Goal: Browse casually: Explore the website without a specific task or goal

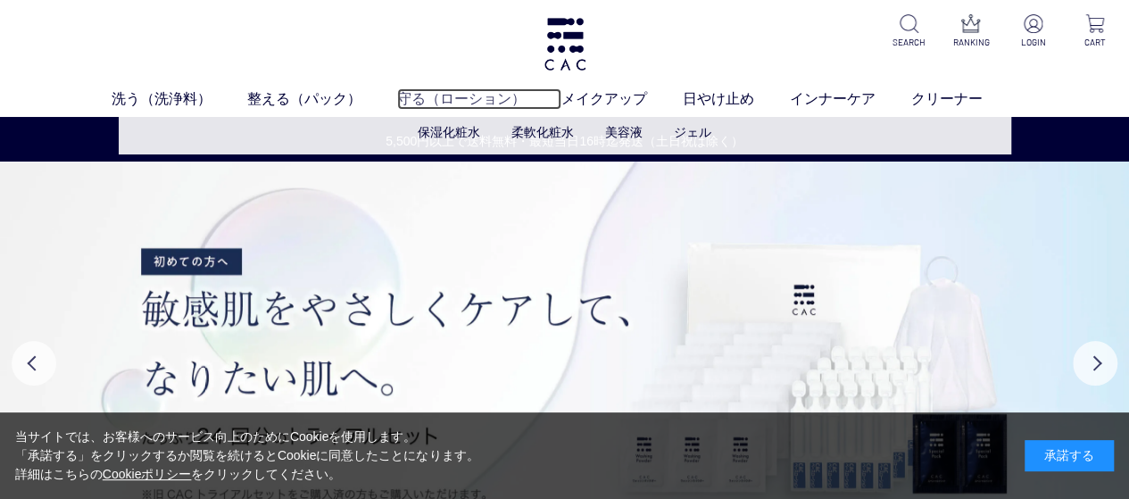
click at [452, 99] on link "守る（ローション）" at bounding box center [479, 98] width 164 height 21
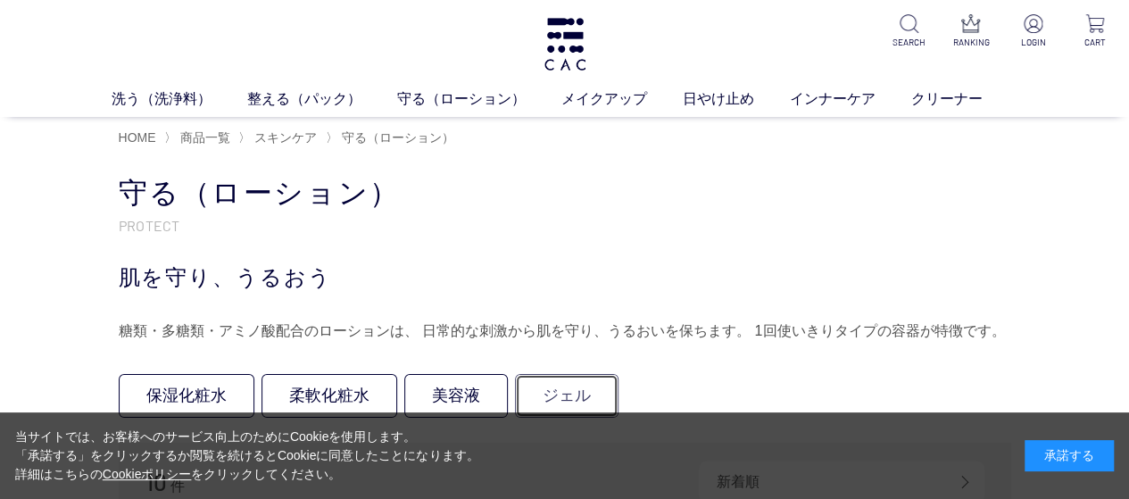
click at [544, 386] on link "ジェル" at bounding box center [566, 396] width 103 height 44
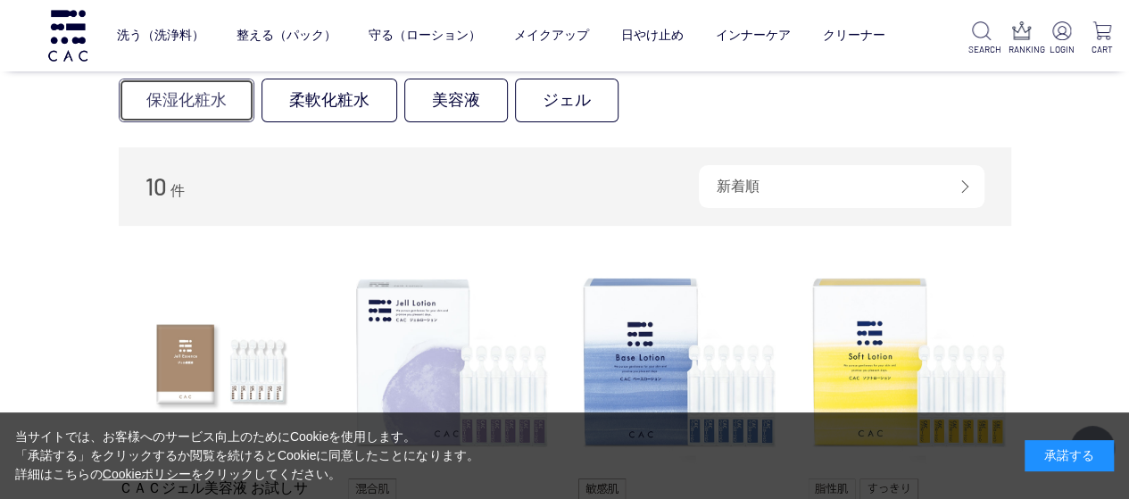
click at [193, 101] on link "保湿化粧水" at bounding box center [187, 101] width 136 height 44
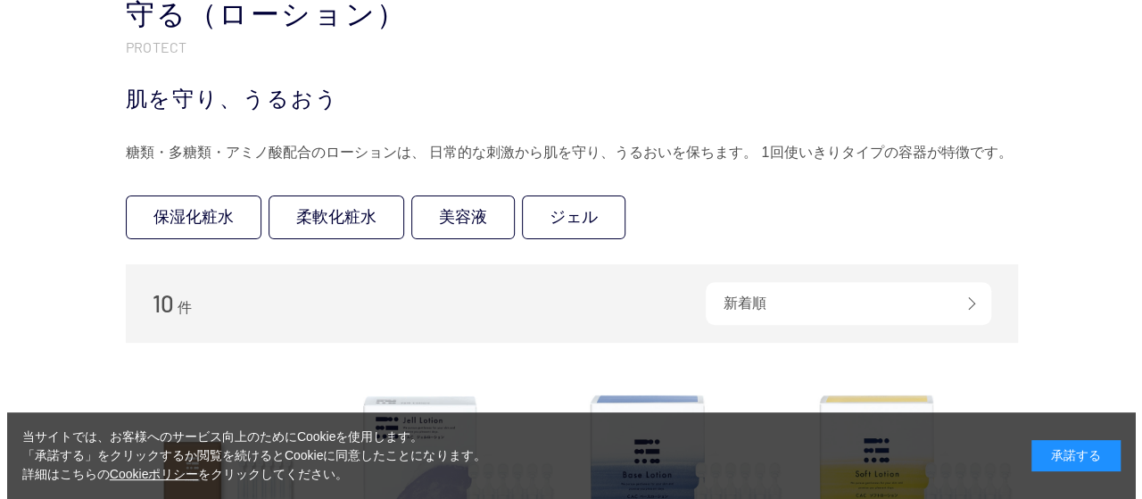
scroll to position [0, 0]
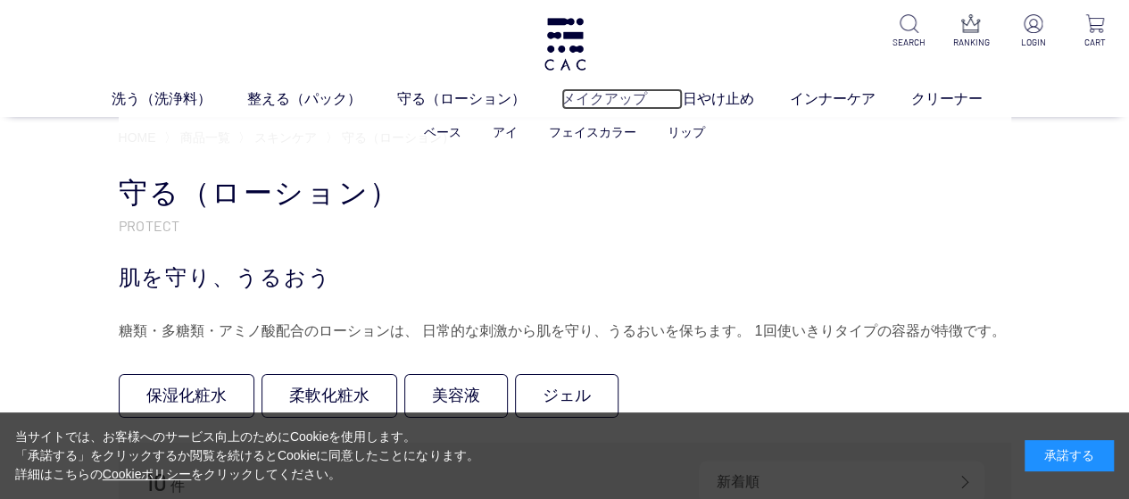
click at [601, 96] on link "メイクアップ" at bounding box center [621, 98] width 121 height 21
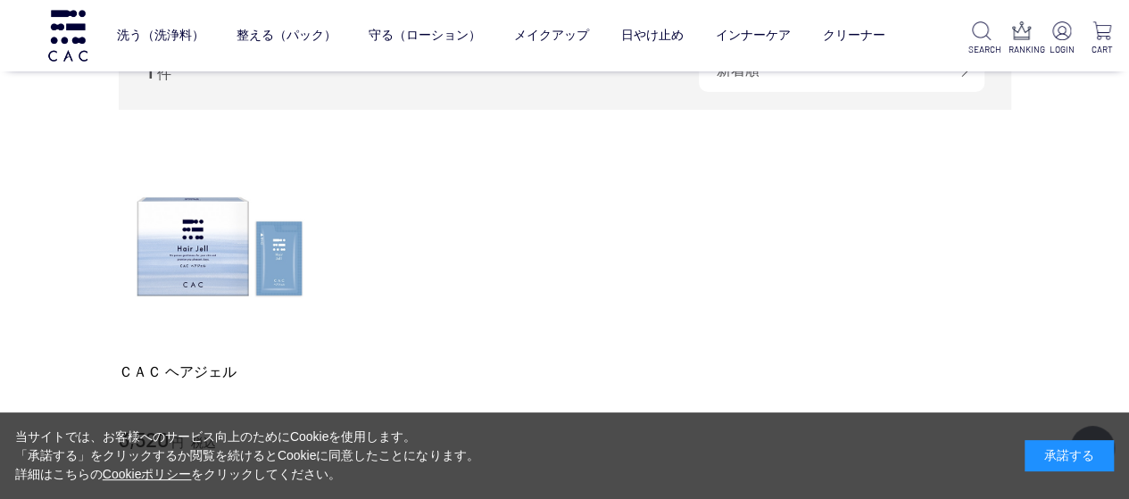
scroll to position [178, 0]
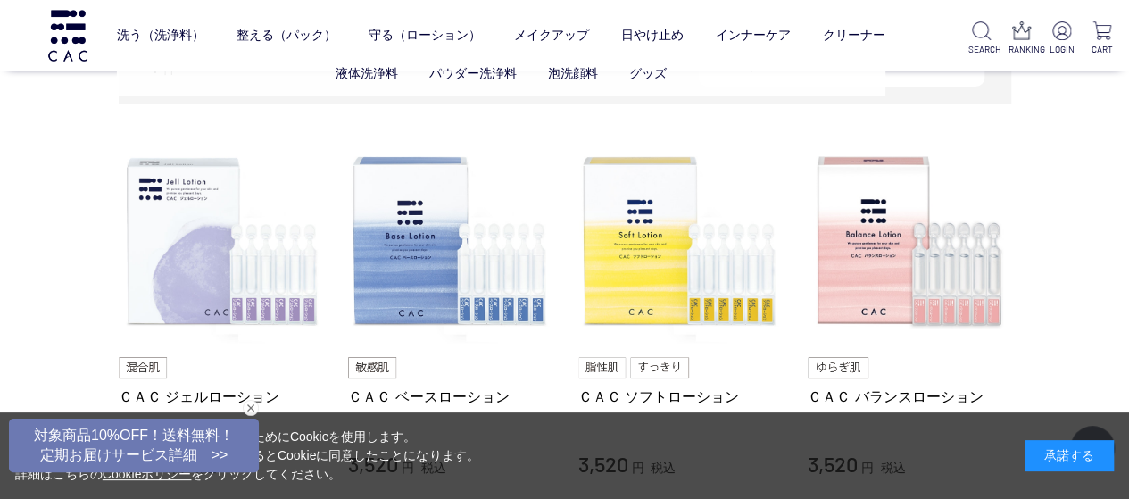
scroll to position [268, 0]
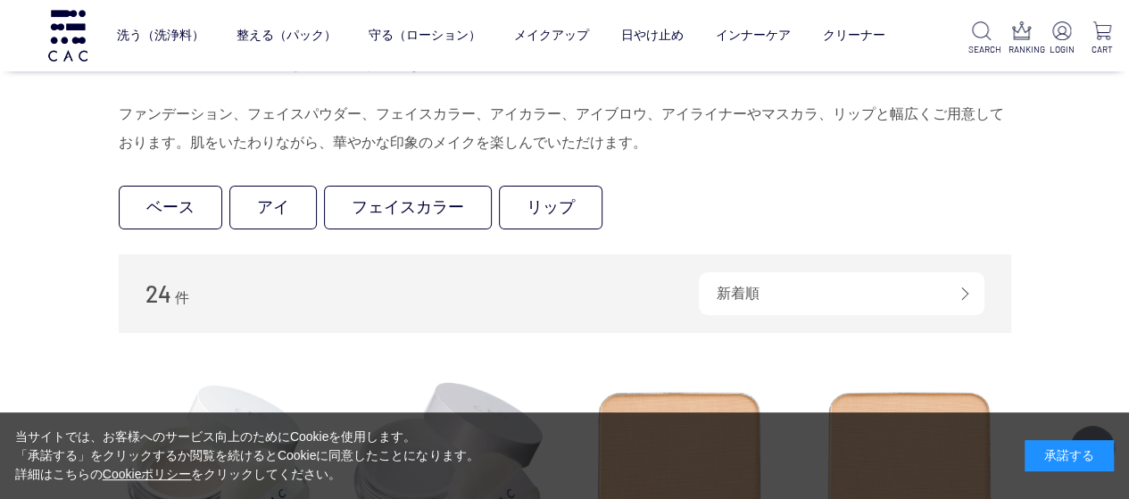
scroll to position [178, 0]
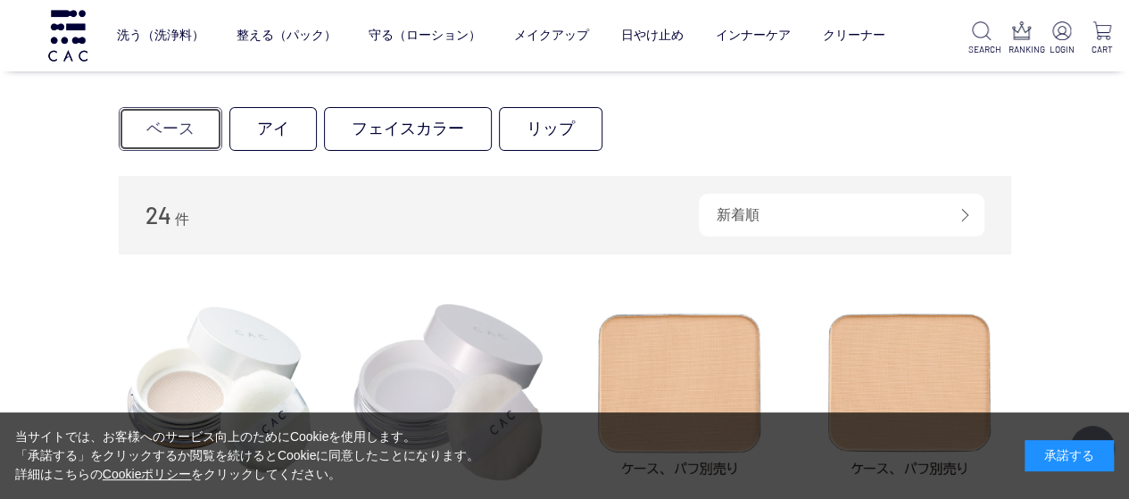
click at [175, 128] on link "ベース" at bounding box center [170, 129] width 103 height 44
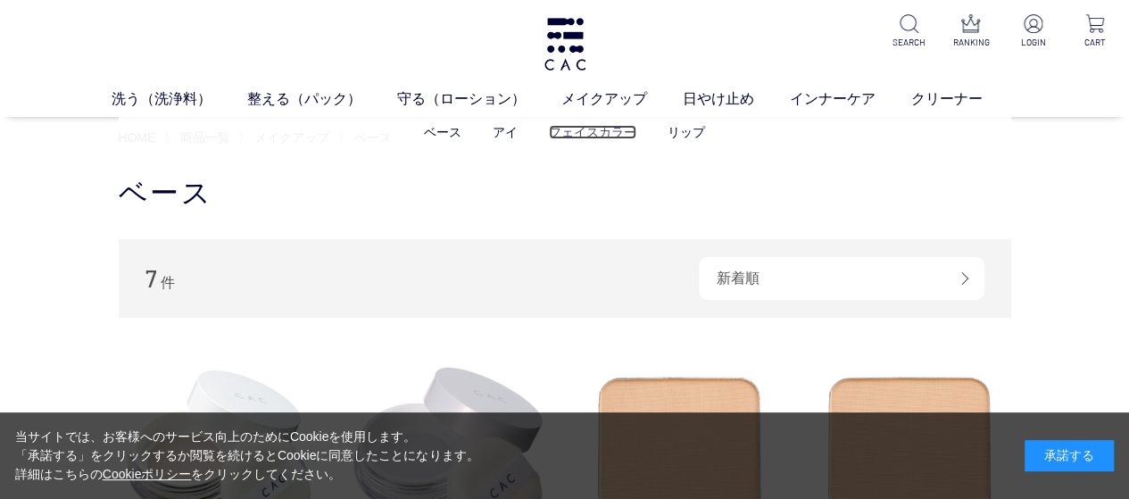
click at [600, 133] on link "フェイスカラー" at bounding box center [592, 132] width 87 height 14
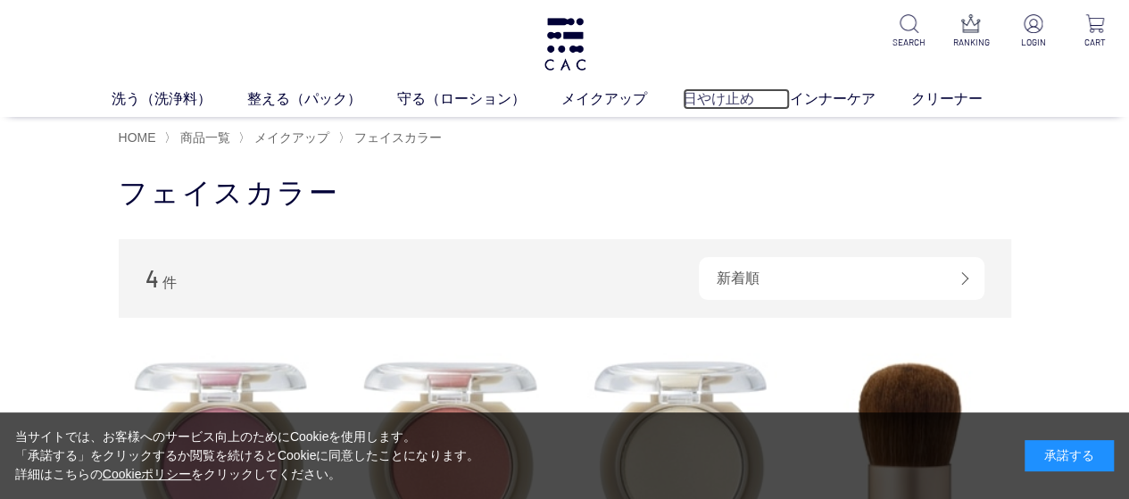
click at [735, 103] on link "日やけ止め" at bounding box center [736, 98] width 107 height 21
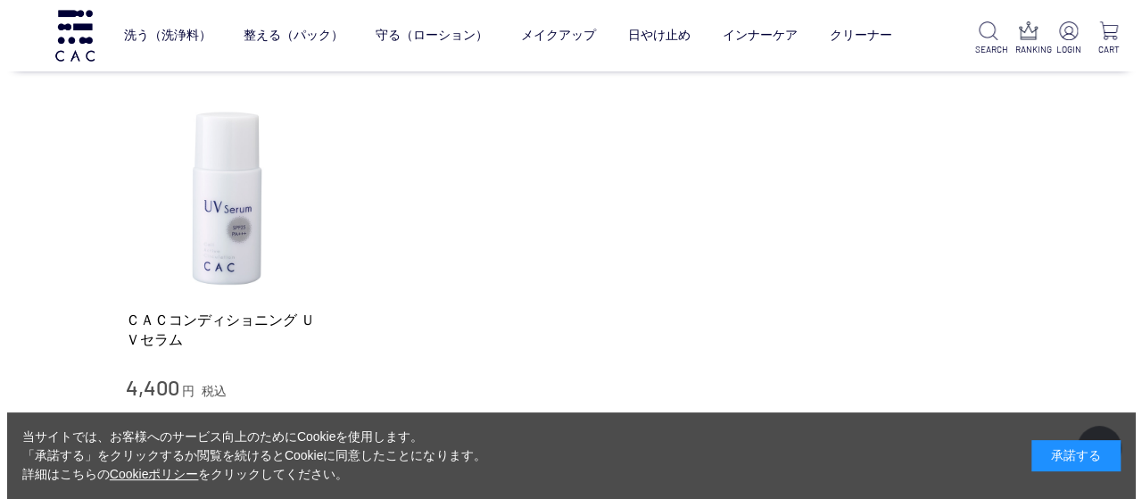
scroll to position [357, 0]
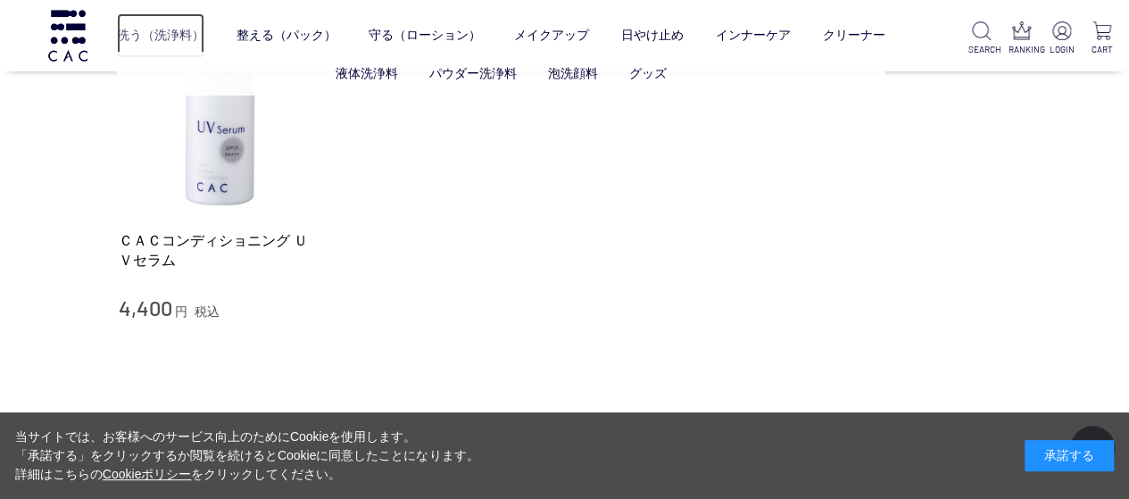
click at [170, 38] on link "洗う（洗浄料）" at bounding box center [160, 35] width 87 height 45
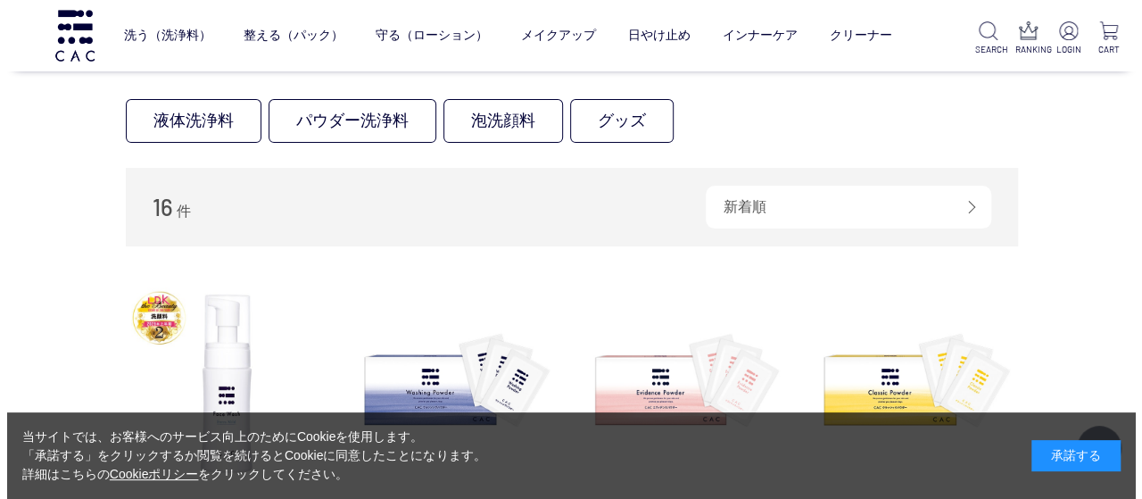
scroll to position [268, 0]
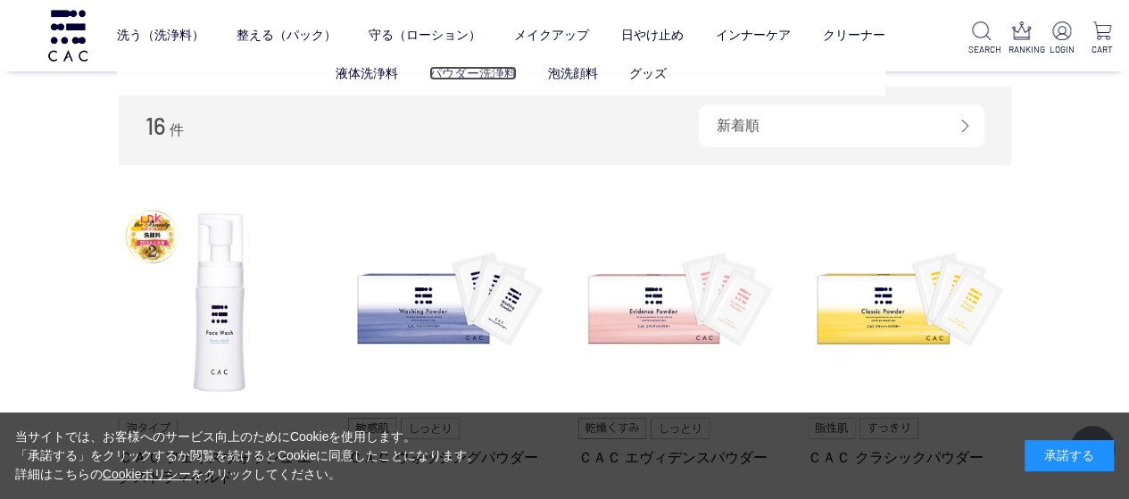
click at [491, 70] on link "パウダー洗浄料" at bounding box center [472, 73] width 87 height 14
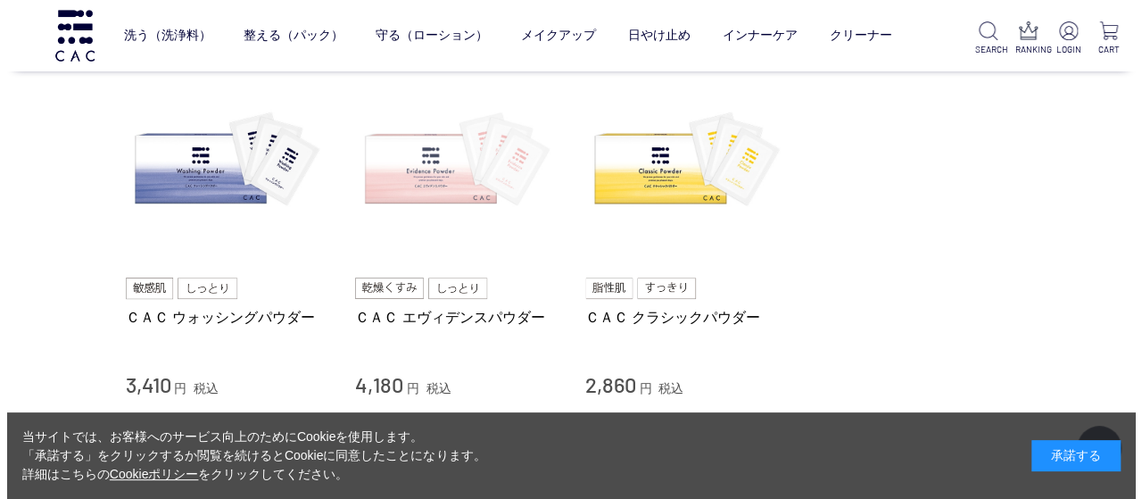
scroll to position [178, 0]
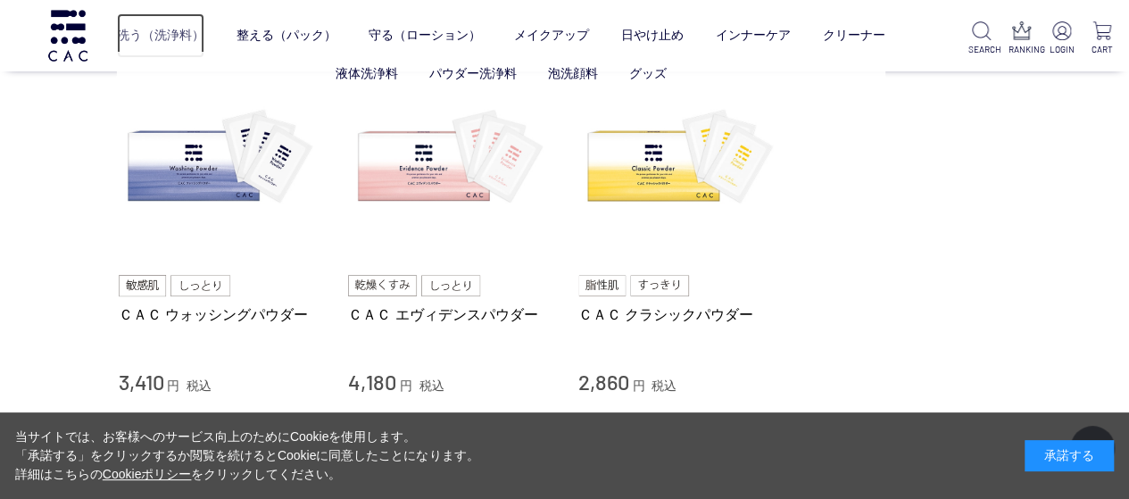
click at [169, 38] on link "洗う（洗浄料）" at bounding box center [160, 35] width 87 height 45
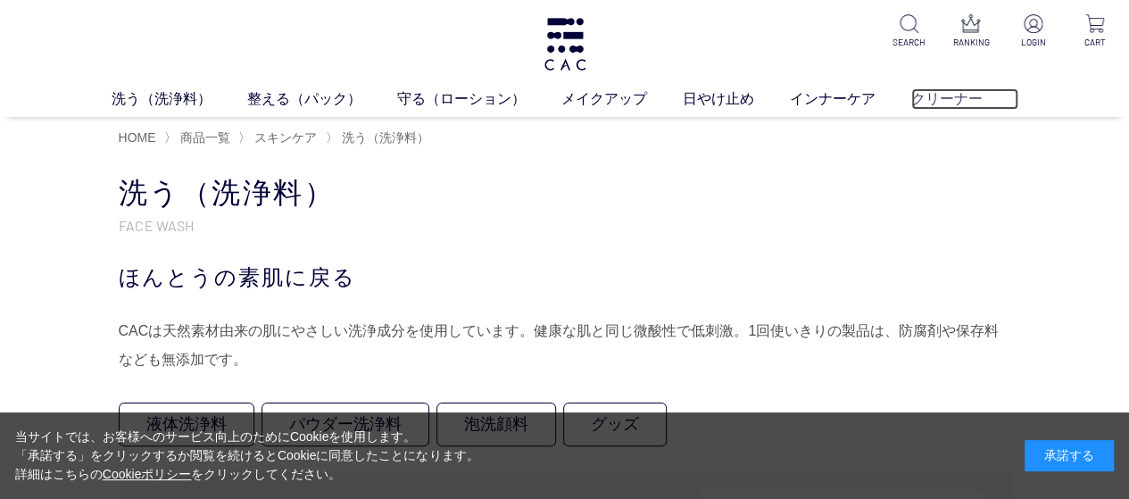
click at [953, 103] on link "クリーナー" at bounding box center [964, 98] width 107 height 21
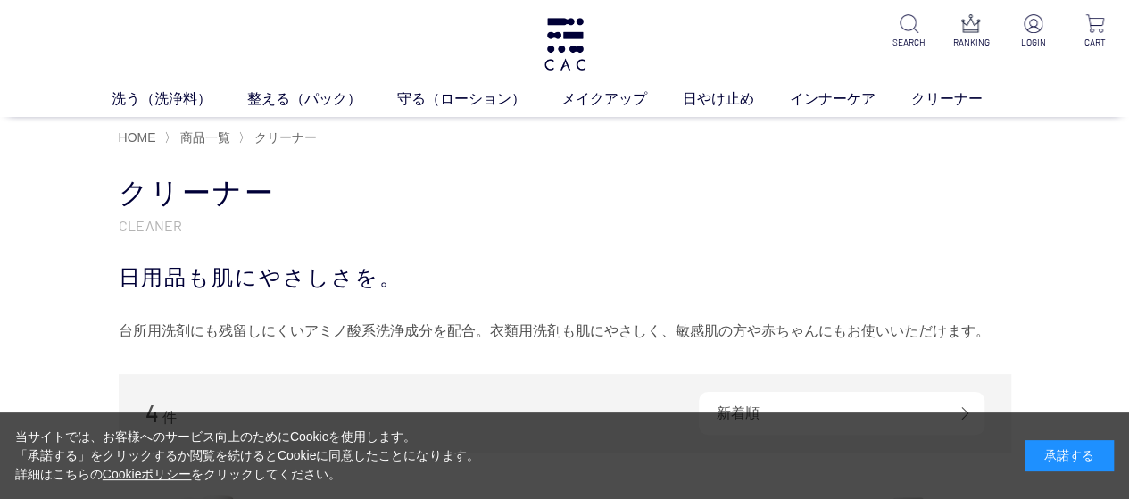
click at [173, 87] on div "洗う（洗浄料） 液体洗浄料 パウダー洗浄料 泡洗顔料 グッズ 整える（パック） フェイスパック ヘアパック 守る（ローション） 保湿化粧水 柔軟化粧水 美容液…" at bounding box center [564, 58] width 1129 height 117
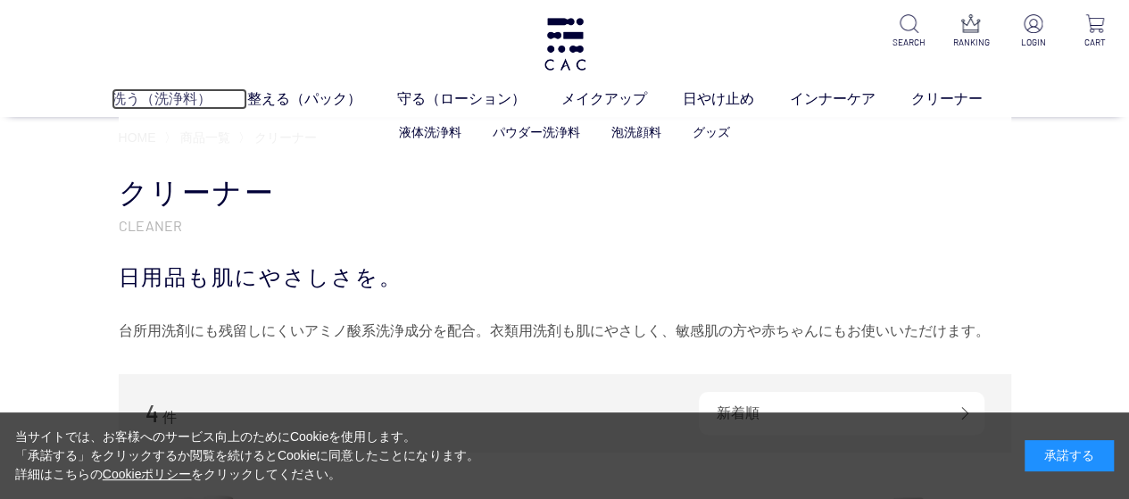
click at [173, 98] on link "洗う（洗浄料）" at bounding box center [180, 98] width 136 height 21
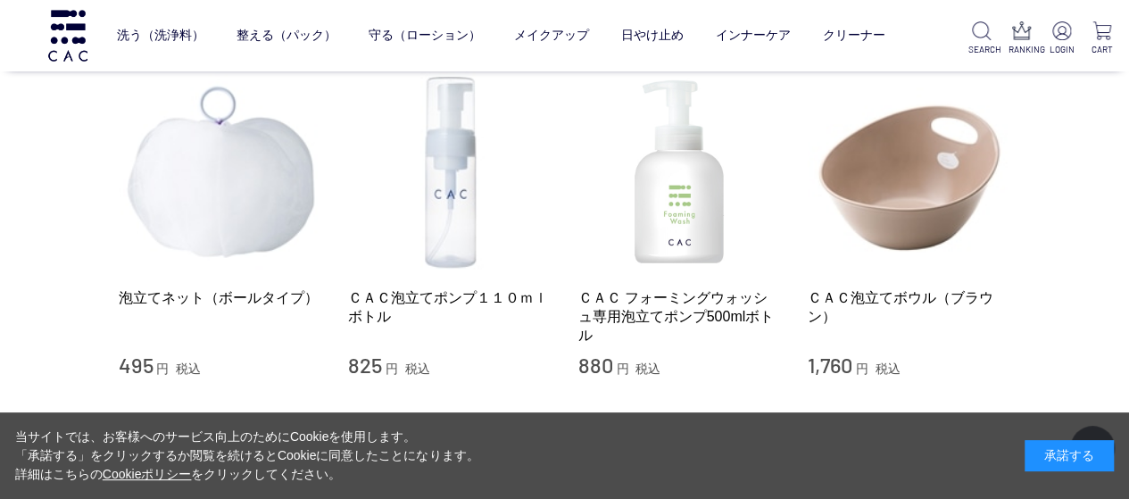
scroll to position [1428, 0]
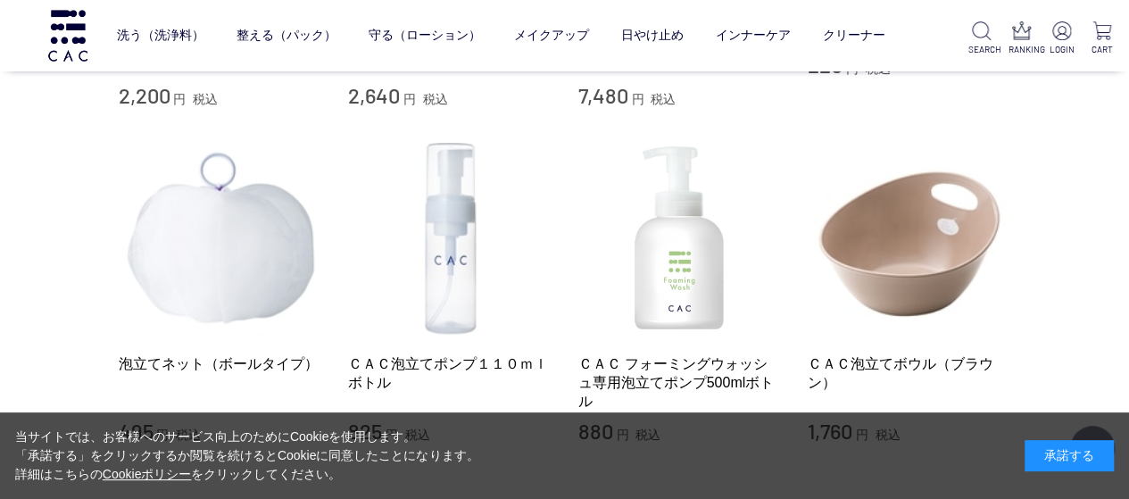
click at [1097, 453] on div "承諾する" at bounding box center [1068, 455] width 89 height 31
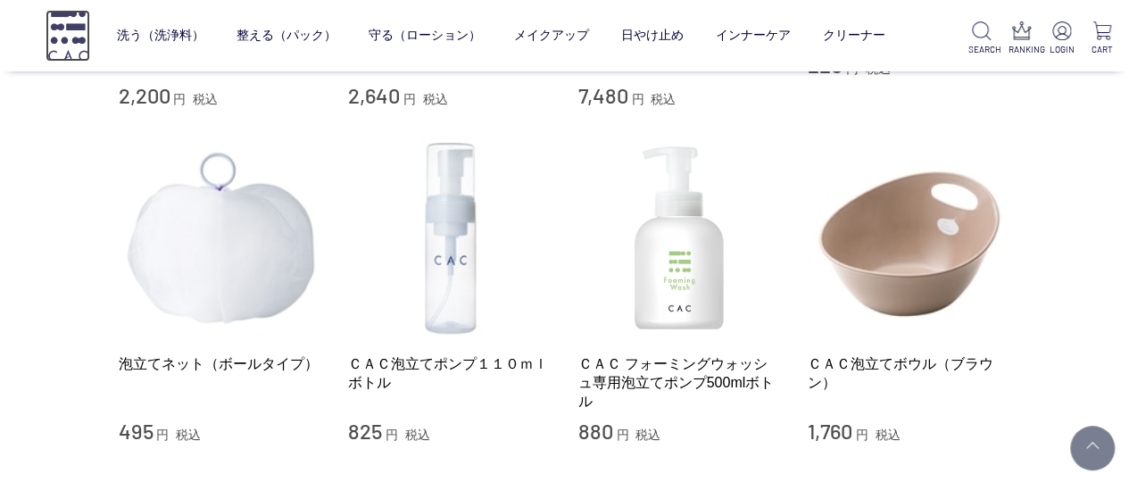
click at [79, 38] on img at bounding box center [68, 35] width 45 height 51
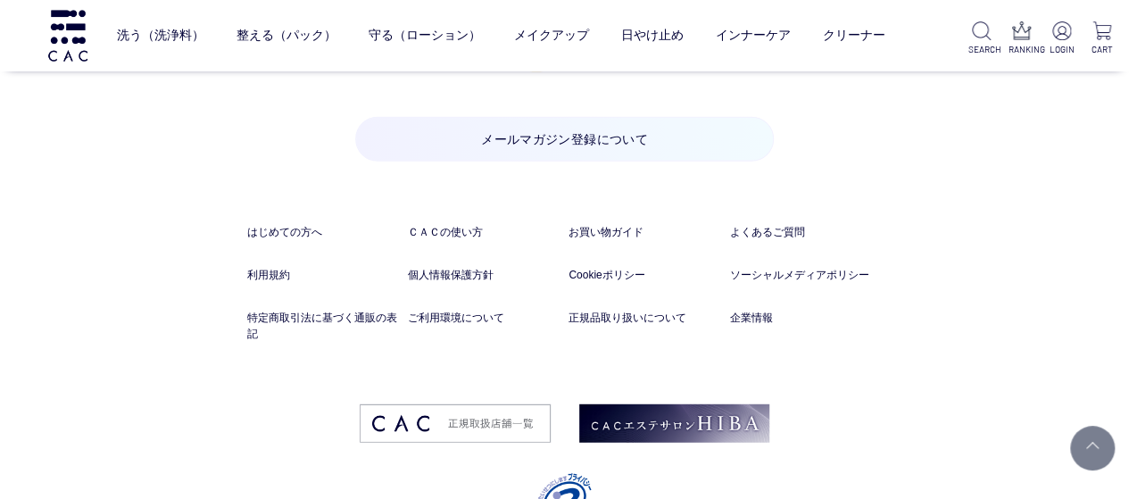
scroll to position [9090, 0]
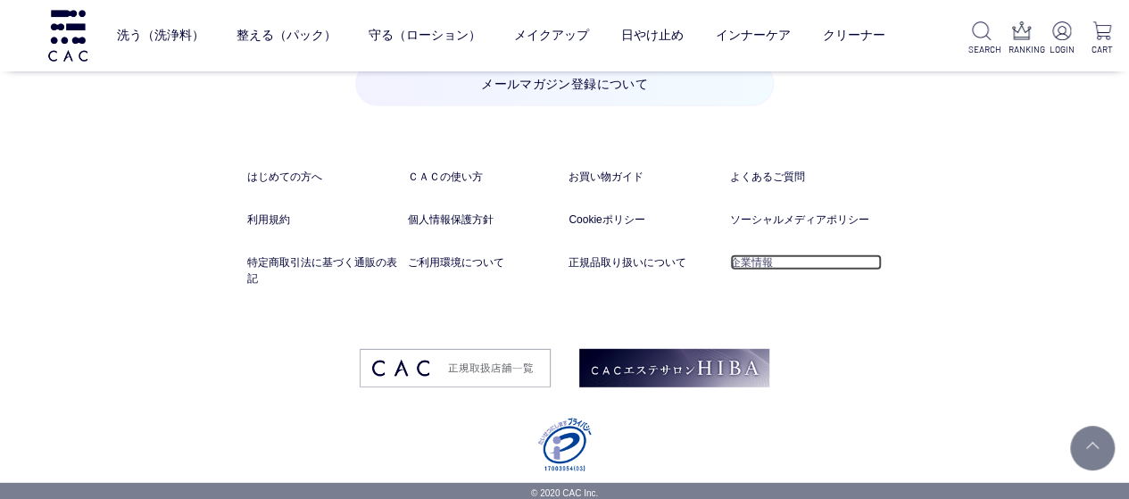
click at [746, 259] on link "企業情報" at bounding box center [806, 262] width 153 height 16
